Goal: Task Accomplishment & Management: Manage account settings

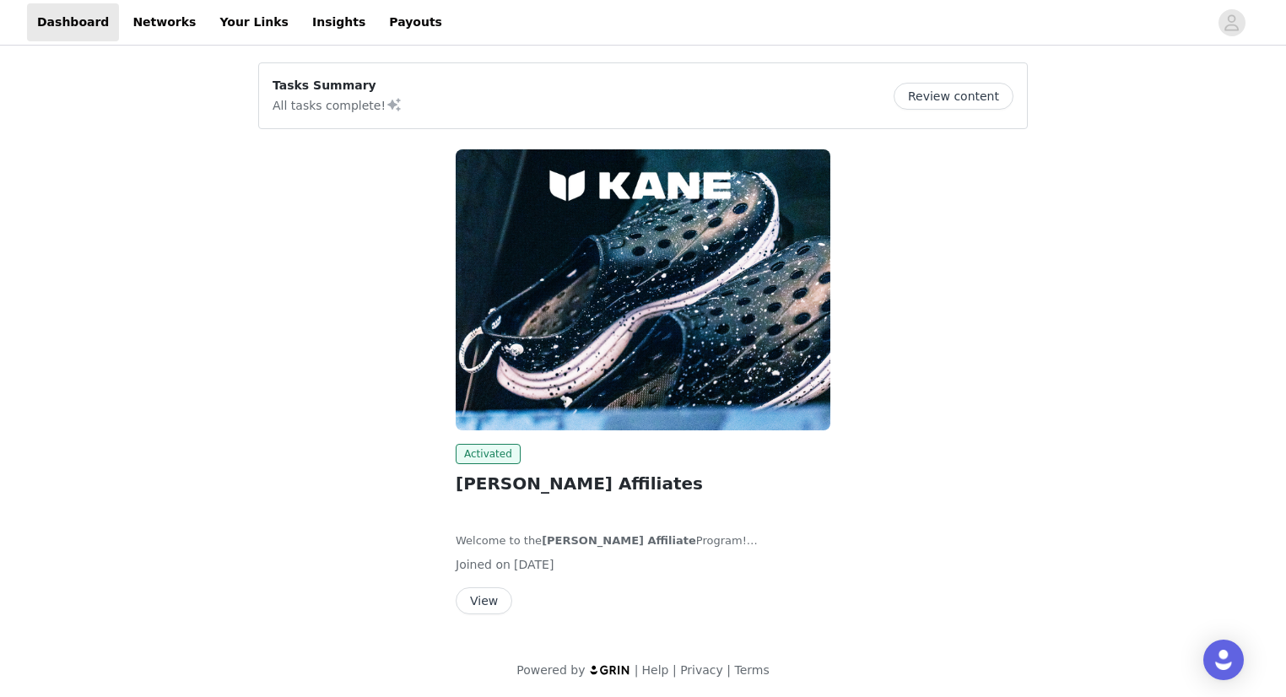
click at [487, 607] on button "View" at bounding box center [484, 600] width 57 height 27
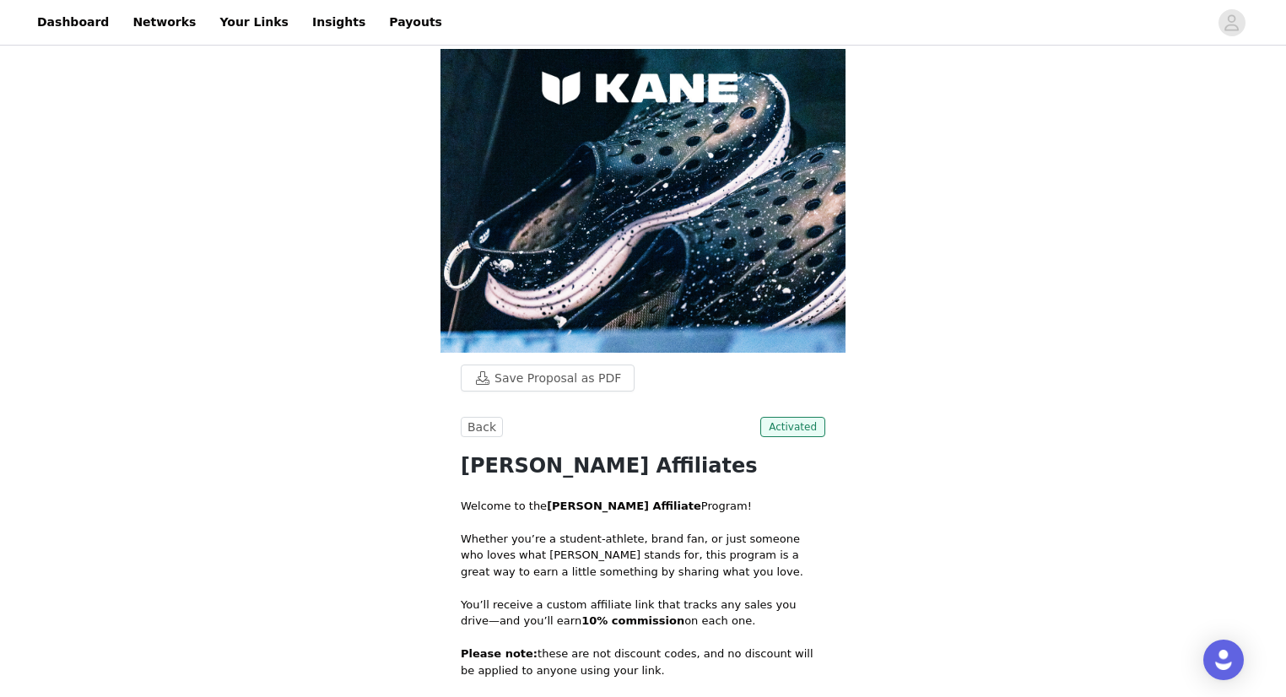
click at [668, 254] on img at bounding box center [642, 201] width 405 height 304
click at [379, 23] on link "Payouts" at bounding box center [415, 22] width 73 height 38
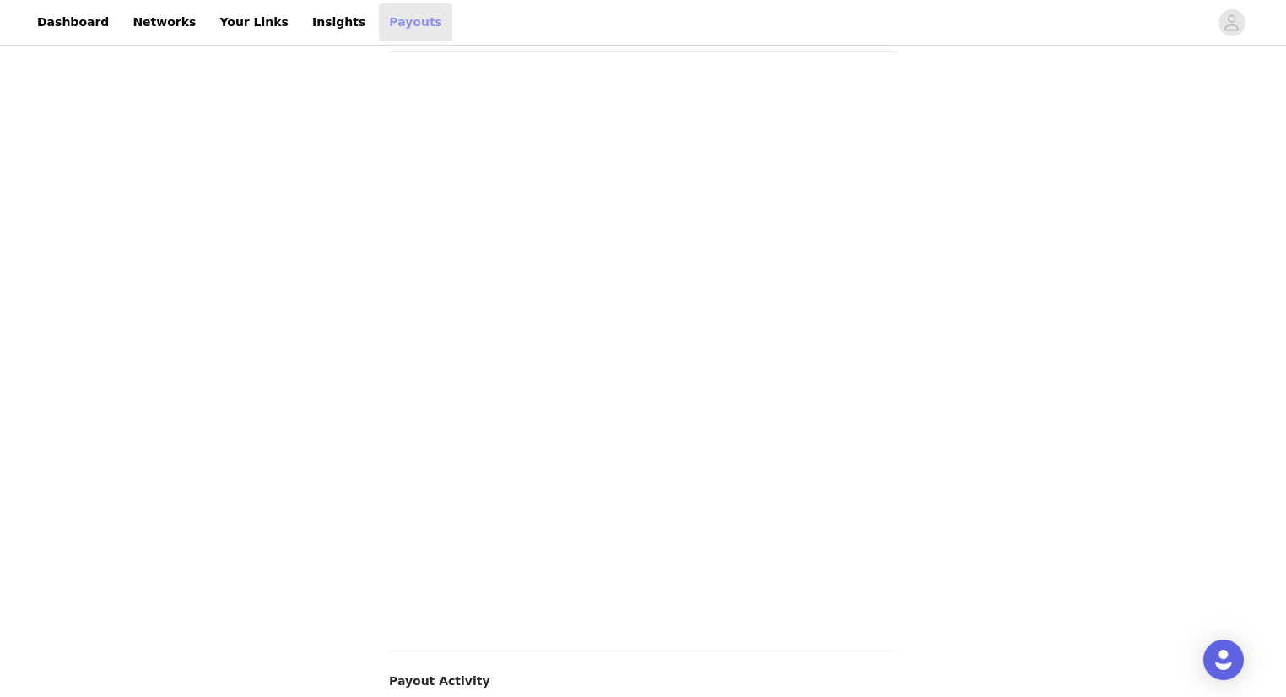
scroll to position [439, 0]
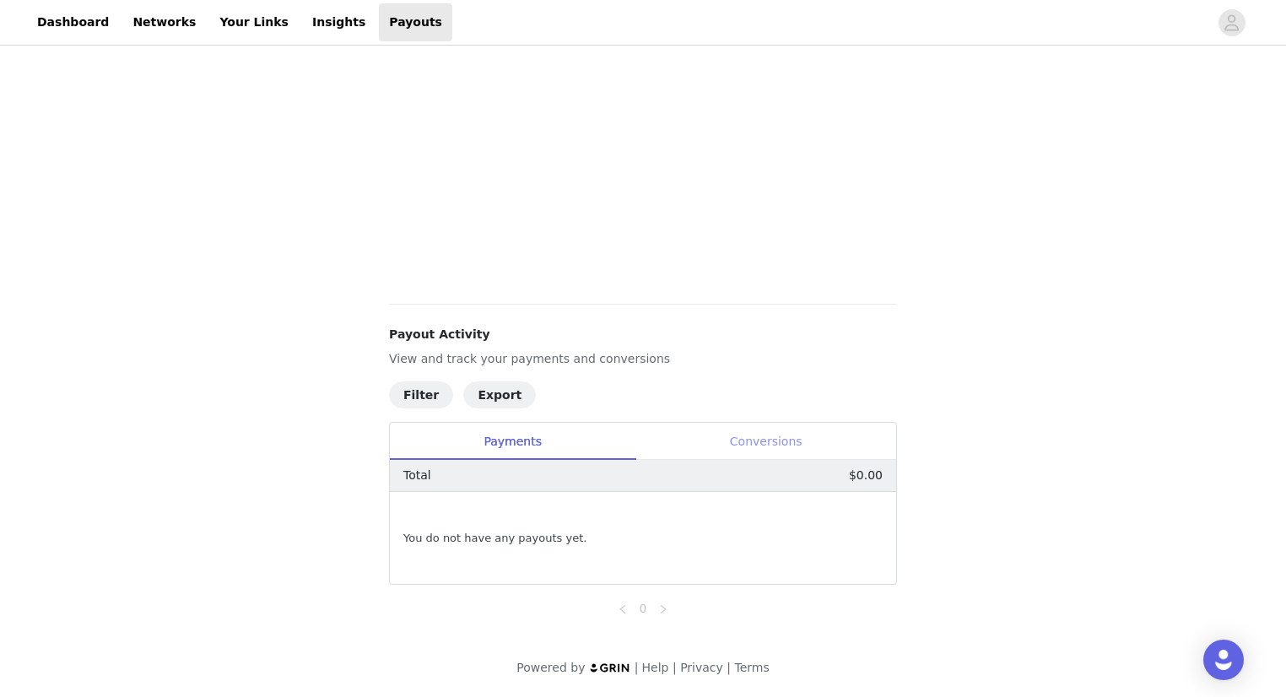
click at [755, 444] on div "Conversions" at bounding box center [765, 442] width 261 height 38
click at [511, 459] on div "Payments" at bounding box center [512, 442] width 245 height 38
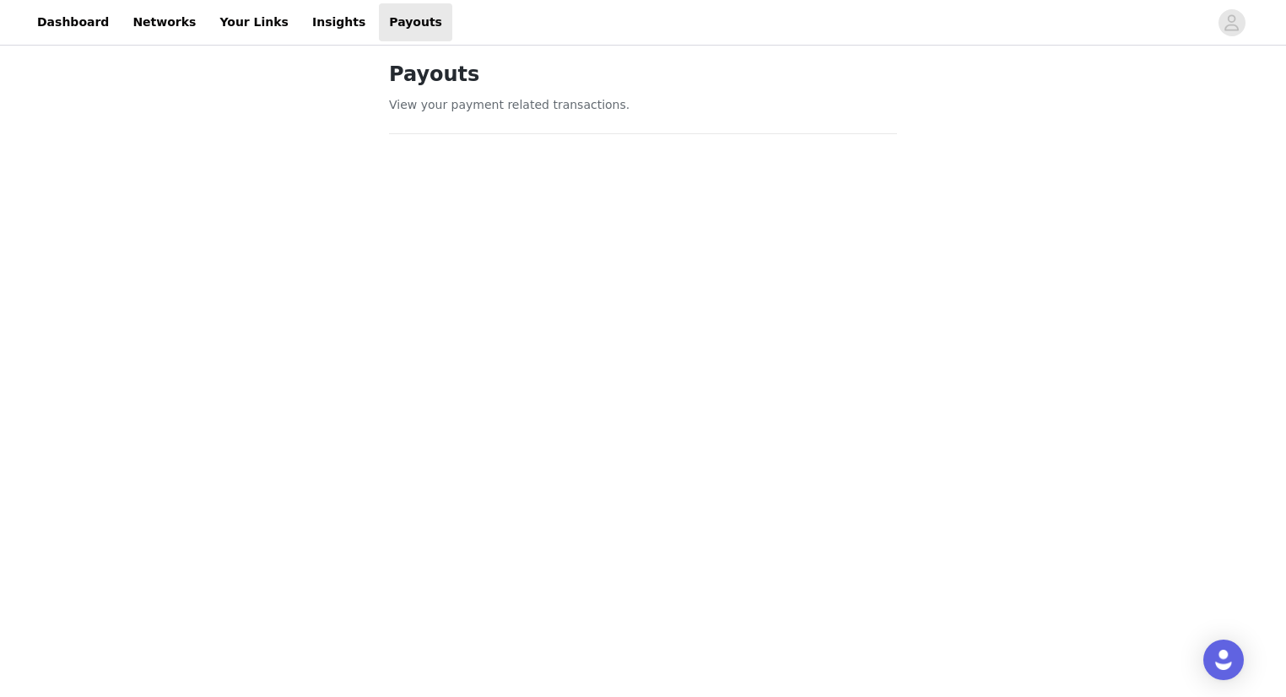
scroll to position [0, 0]
click at [302, 24] on link "Insights" at bounding box center [338, 22] width 73 height 38
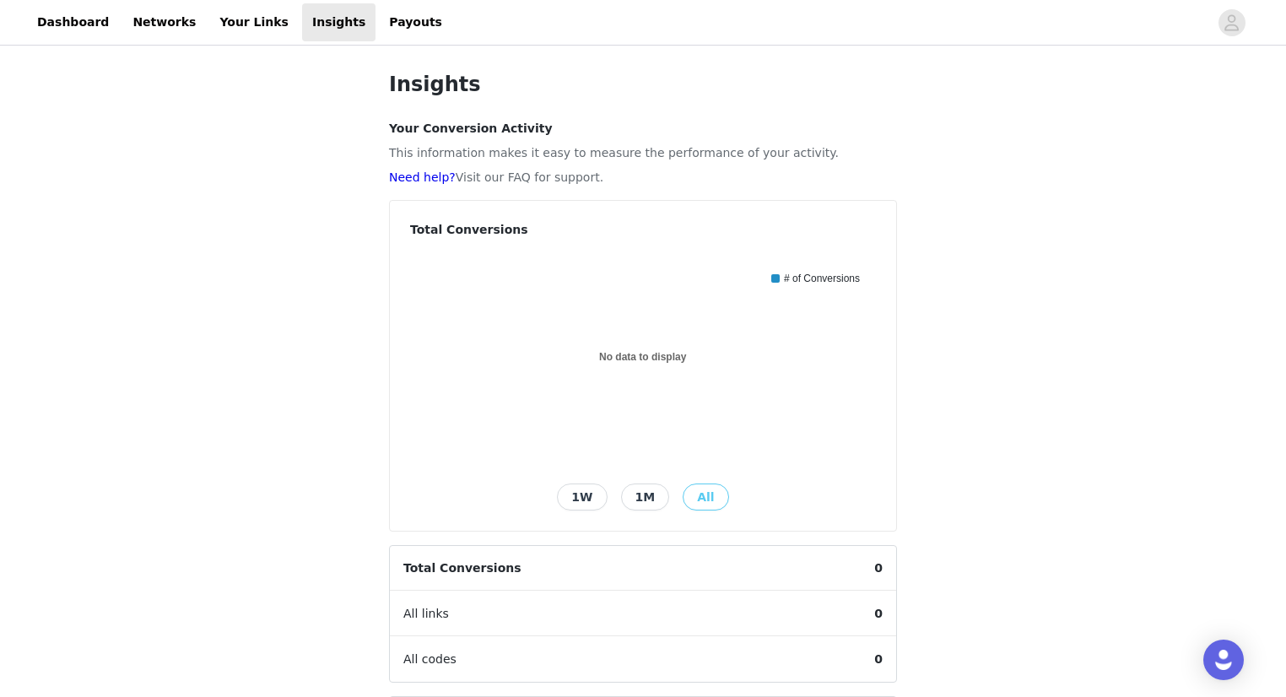
click at [648, 492] on button "1M" at bounding box center [645, 496] width 49 height 27
click at [604, 493] on button "1W" at bounding box center [582, 496] width 50 height 27
click at [209, 8] on link "Your Links" at bounding box center [253, 22] width 89 height 38
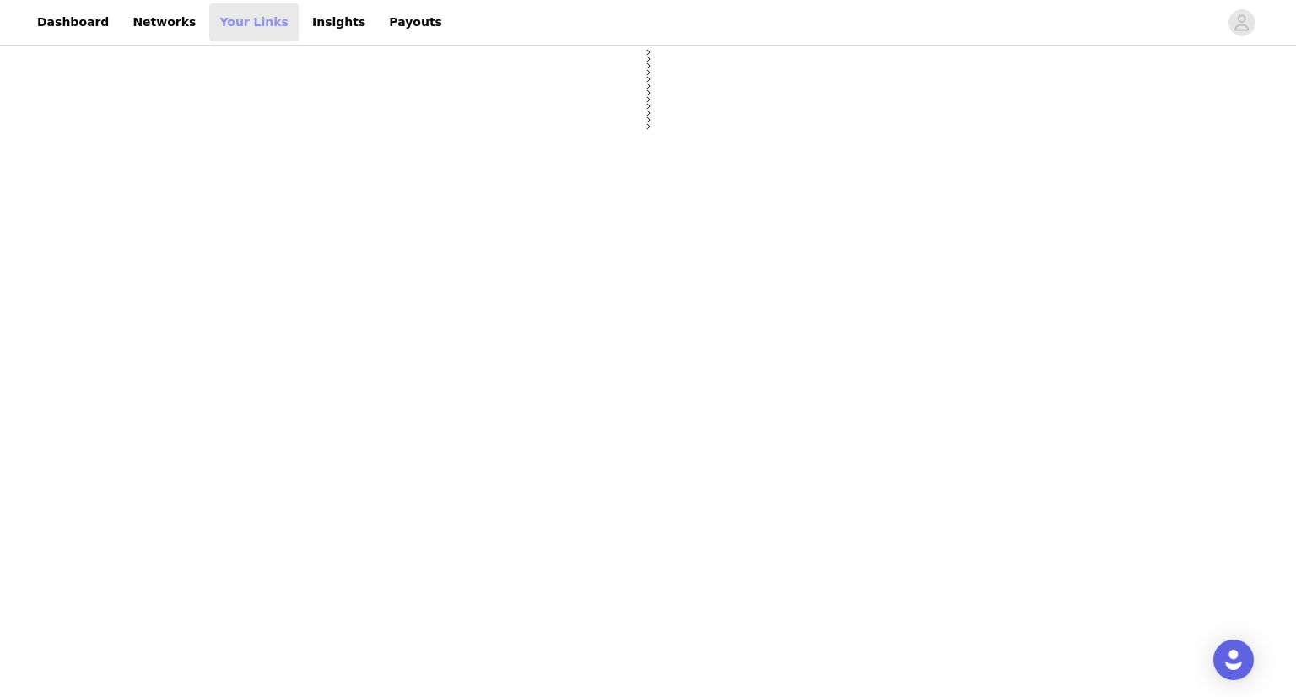
select select "12"
